Goal: Information Seeking & Learning: Learn about a topic

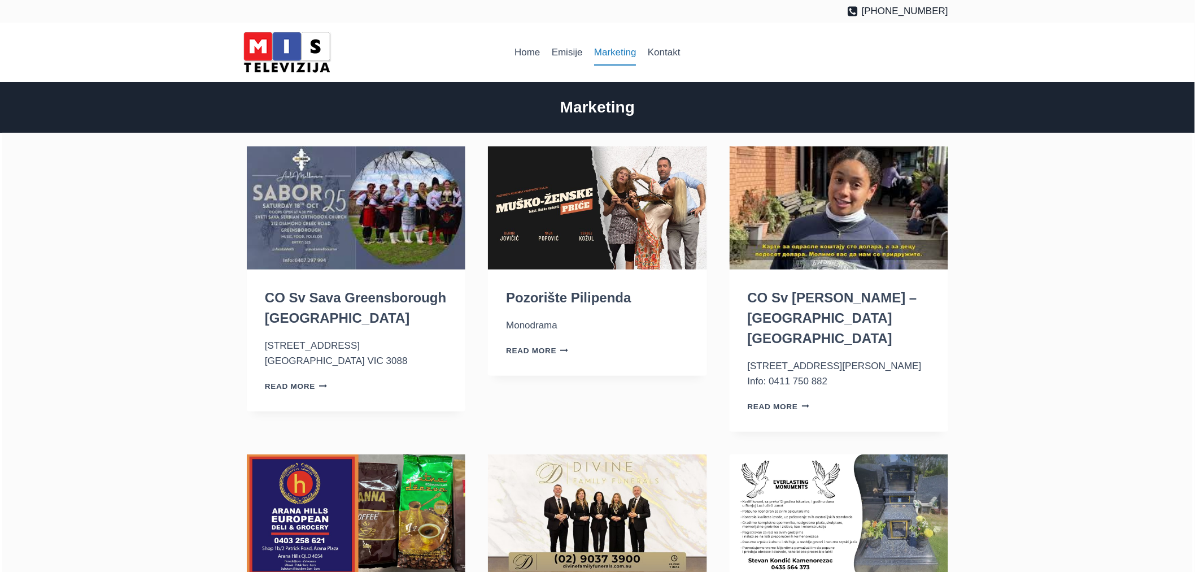
click at [389, 197] on img "CO Sv Sava Greensborough VIC" at bounding box center [356, 207] width 219 height 123
